Goal: Check status: Check status

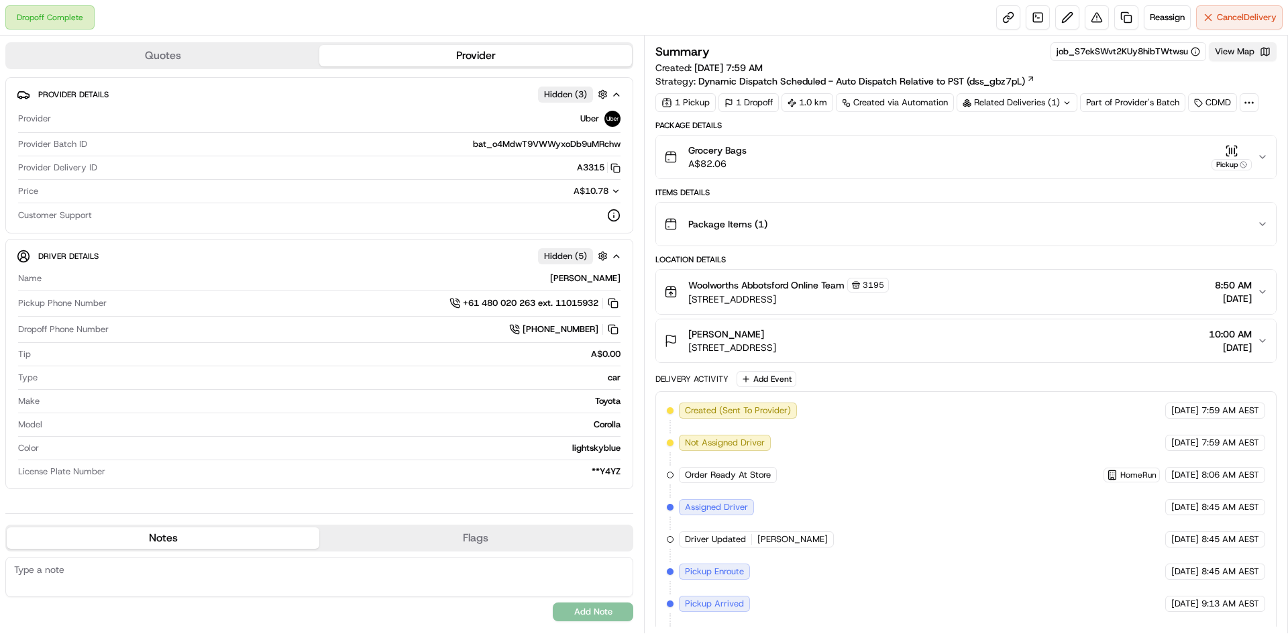
click at [1223, 55] on button "View Map" at bounding box center [1242, 51] width 68 height 19
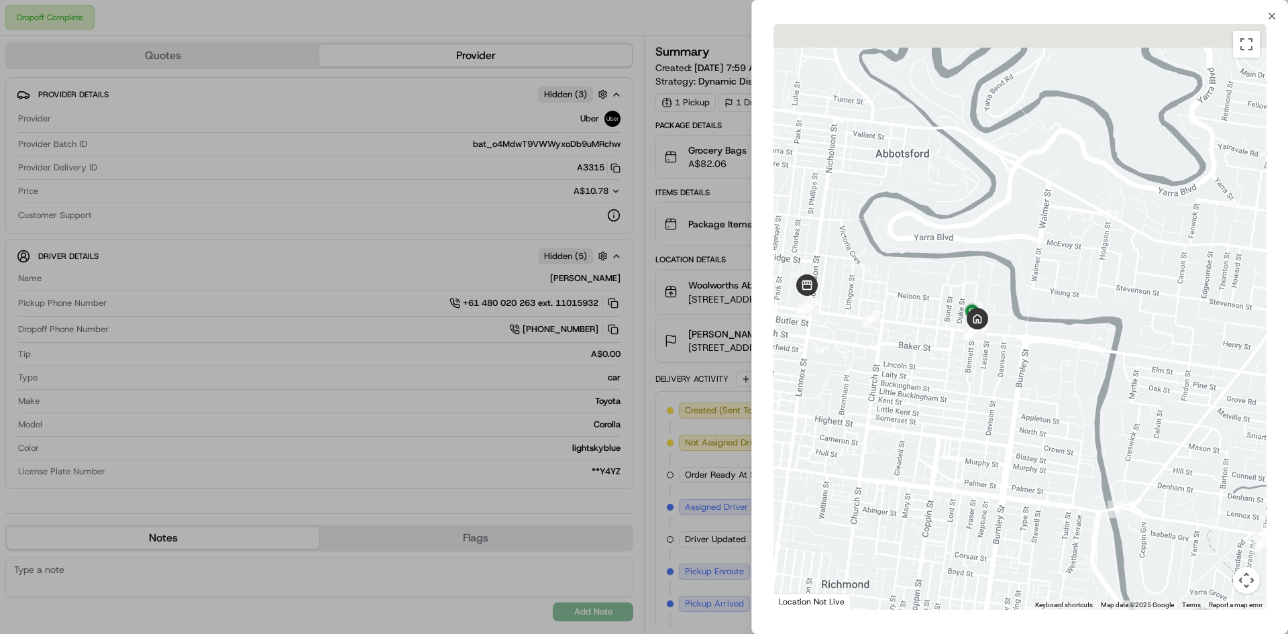
drag, startPoint x: 817, startPoint y: 280, endPoint x: 888, endPoint y: 379, distance: 121.1
click at [840, 388] on div at bounding box center [1019, 316] width 493 height 585
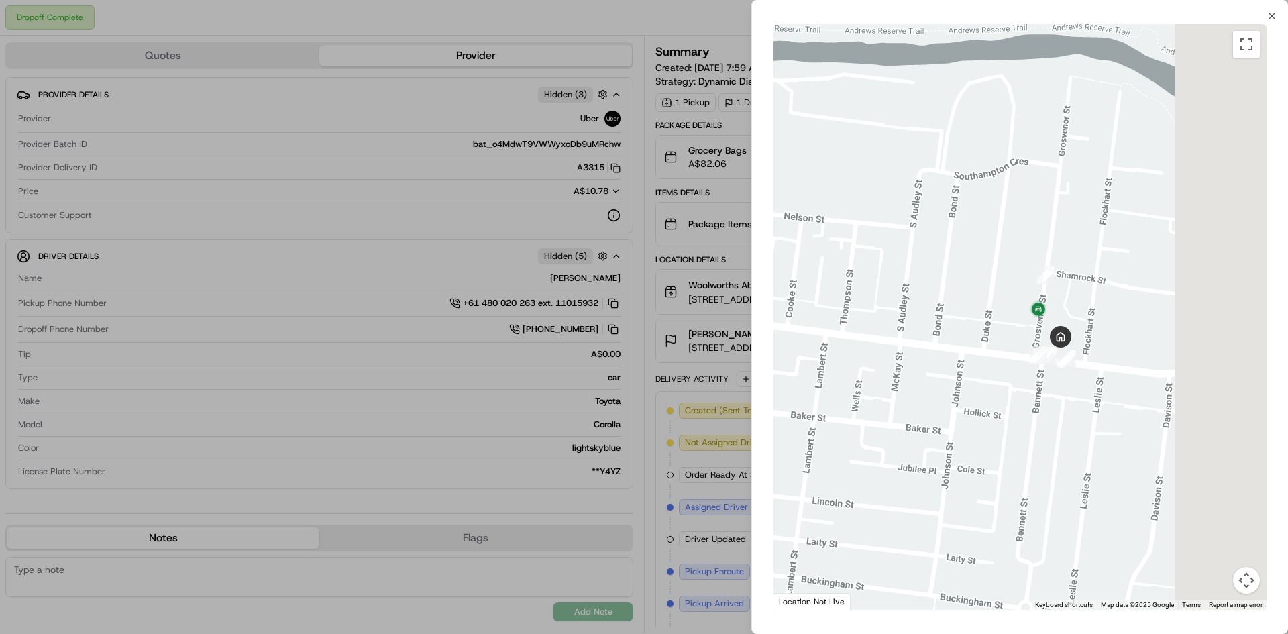
drag, startPoint x: 1044, startPoint y: 330, endPoint x: 890, endPoint y: 376, distance: 160.8
click at [893, 374] on div at bounding box center [1019, 316] width 493 height 585
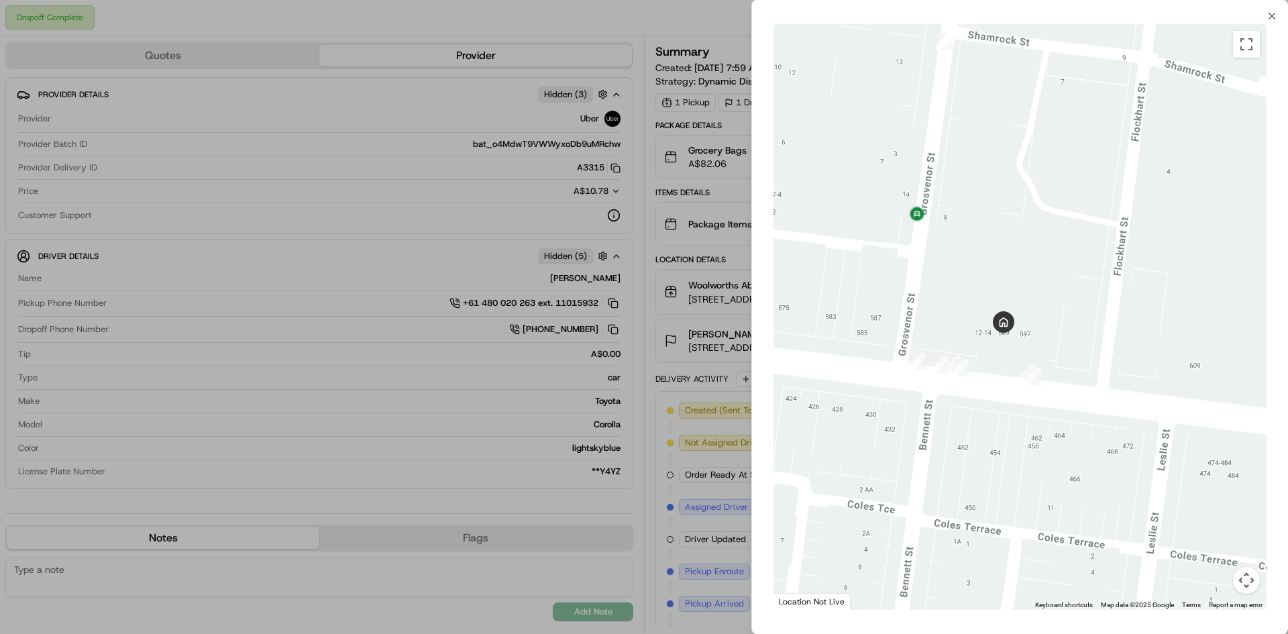
drag, startPoint x: 975, startPoint y: 347, endPoint x: 830, endPoint y: 430, distance: 166.7
click at [830, 430] on div at bounding box center [1019, 316] width 493 height 585
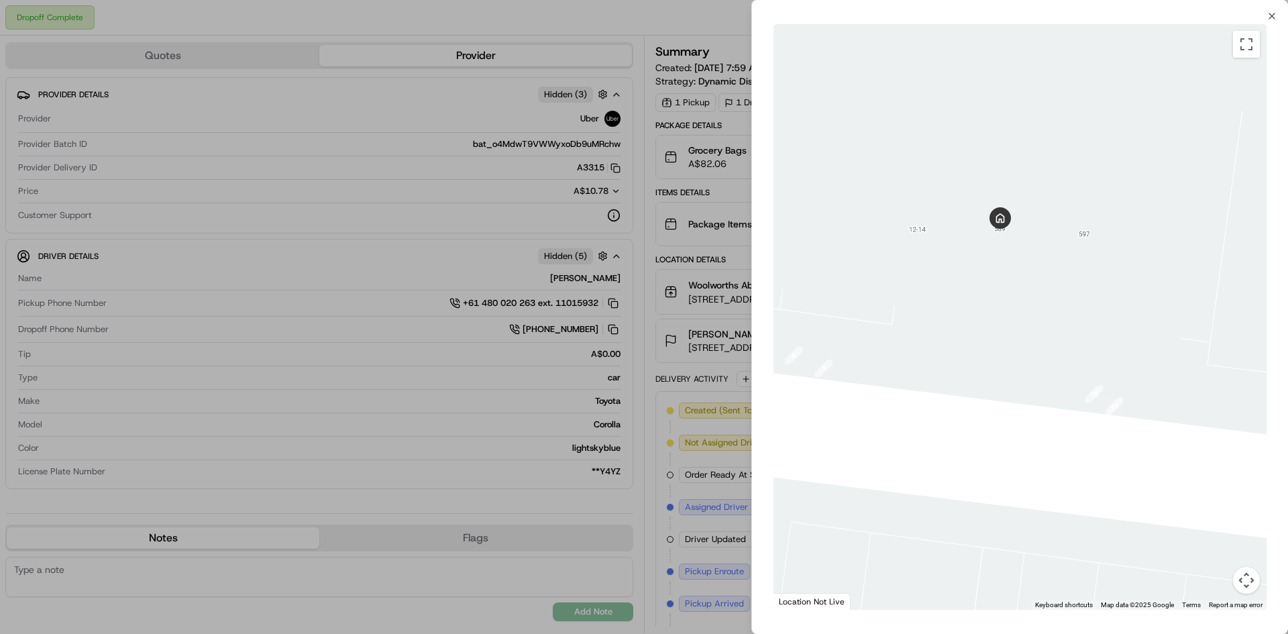
drag, startPoint x: 943, startPoint y: 321, endPoint x: 943, endPoint y: 331, distance: 10.1
click at [943, 331] on div at bounding box center [1019, 316] width 493 height 585
